Goal: Task Accomplishment & Management: Use online tool/utility

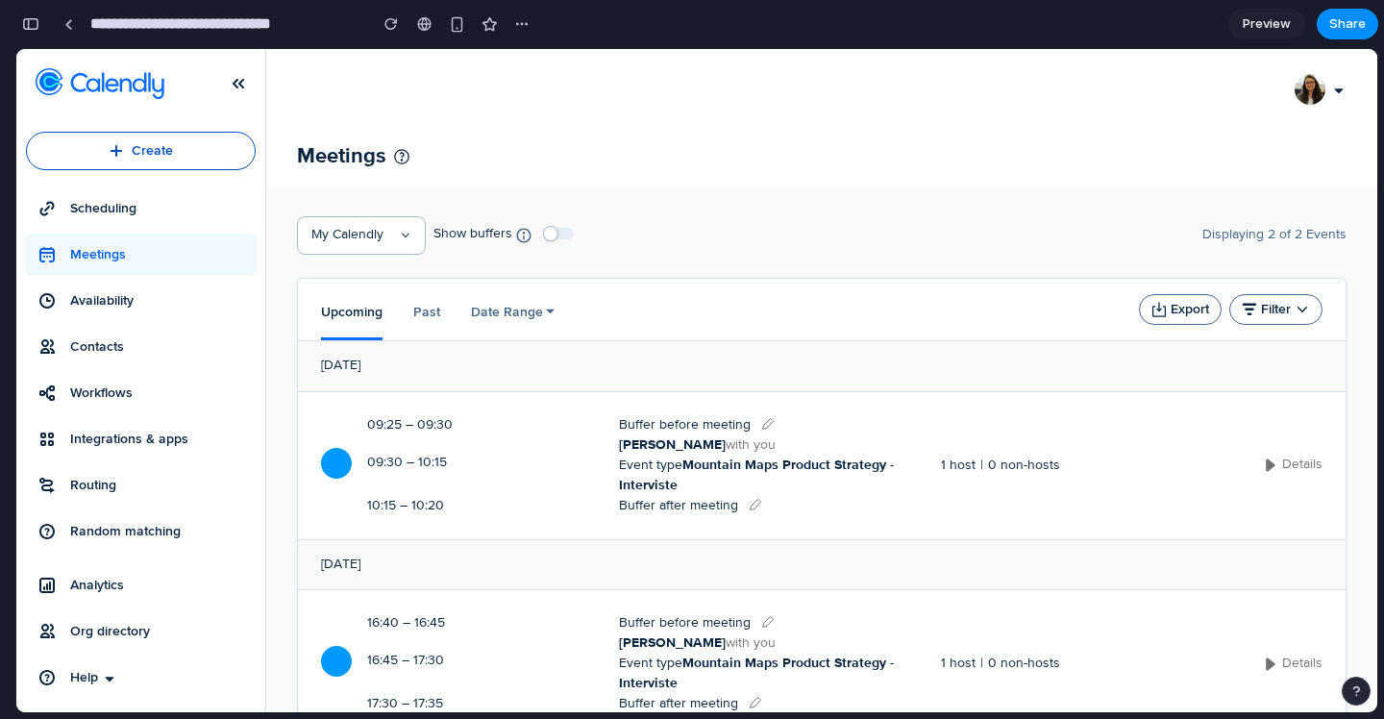
scroll to position [513, 0]
click at [520, 27] on div "button" at bounding box center [521, 23] width 15 height 15
click at [772, 40] on div "Duplicate Delete" at bounding box center [692, 359] width 1384 height 719
click at [1249, 27] on span "Preview" at bounding box center [1267, 23] width 48 height 19
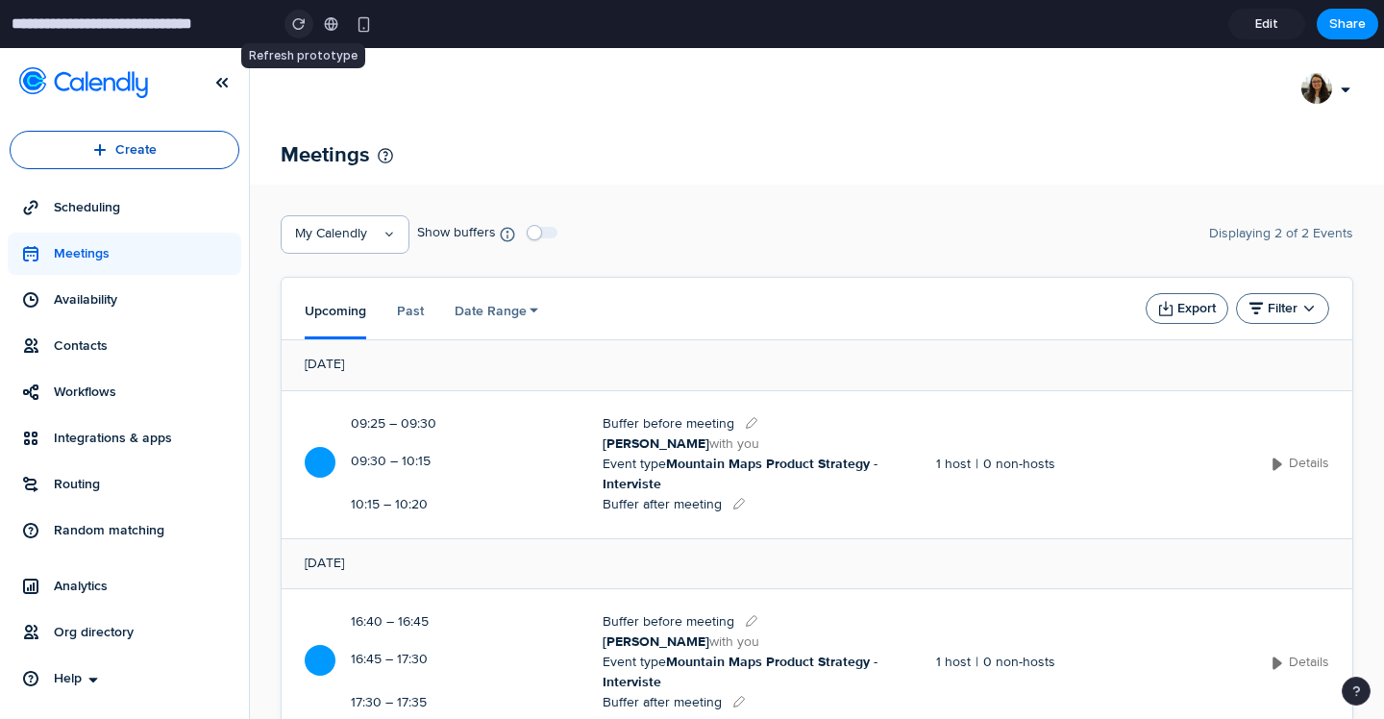
click at [301, 21] on div "button" at bounding box center [298, 23] width 13 height 13
click at [329, 23] on div at bounding box center [331, 23] width 14 height 15
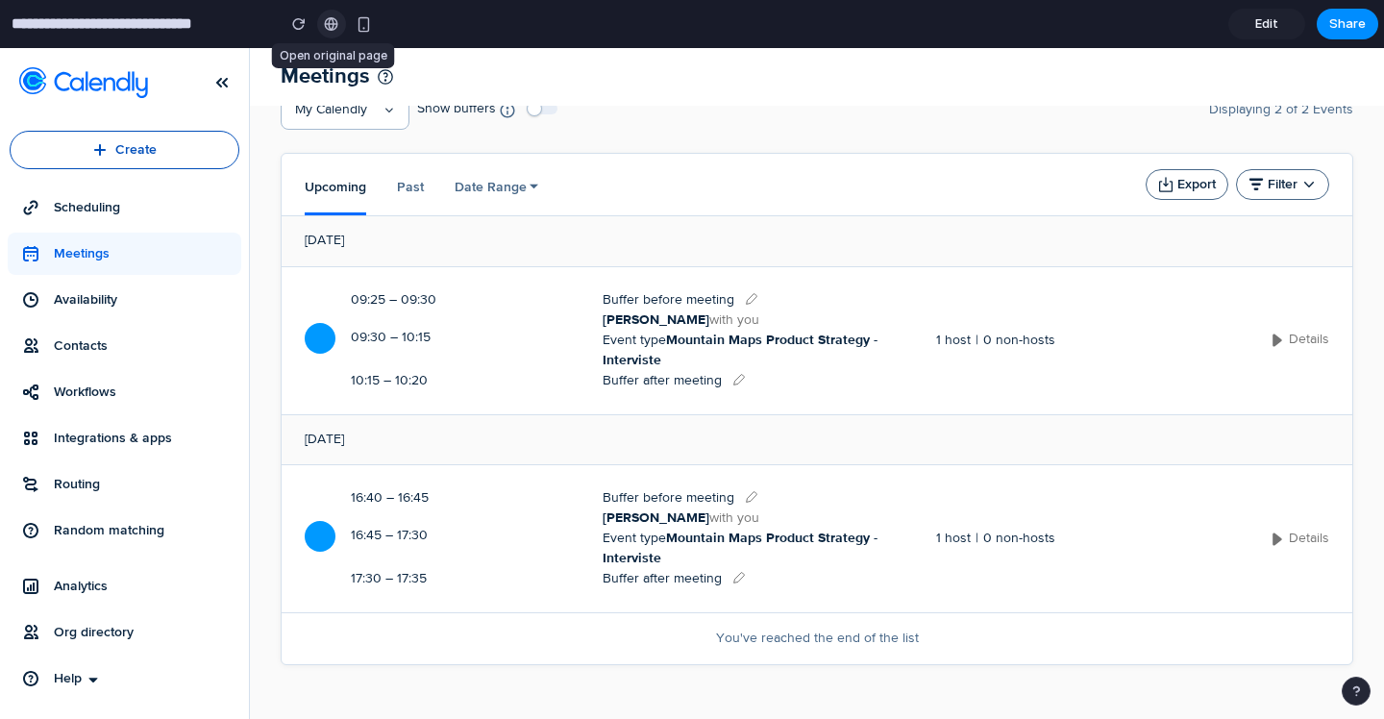
click at [326, 31] on link at bounding box center [331, 24] width 29 height 29
click at [131, 28] on input "**********" at bounding box center [138, 24] width 261 height 35
